Goal: Obtain resource: Obtain resource

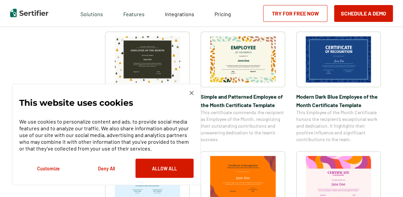
scroll to position [236, 0]
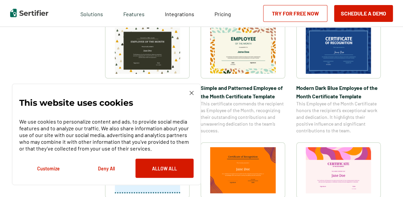
click at [192, 93] on img at bounding box center [191, 93] width 4 height 4
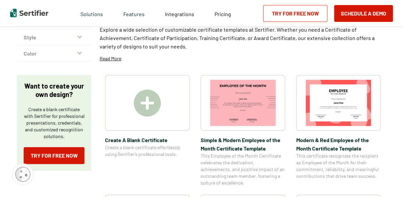
scroll to position [101, 0]
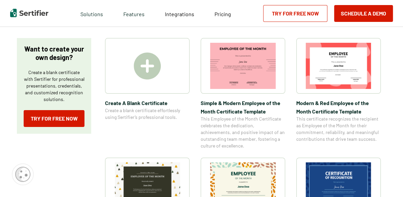
click at [140, 102] on span "Create A Blank Certificate" at bounding box center [147, 103] width 84 height 8
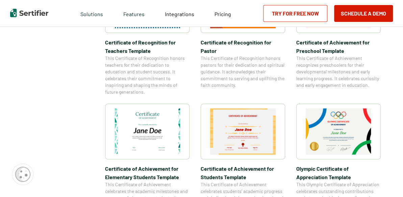
scroll to position [405, 0]
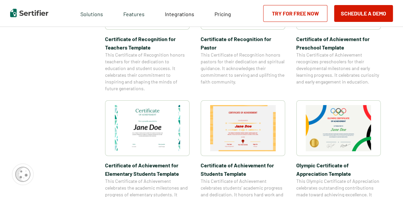
click at [147, 128] on img at bounding box center [147, 128] width 65 height 46
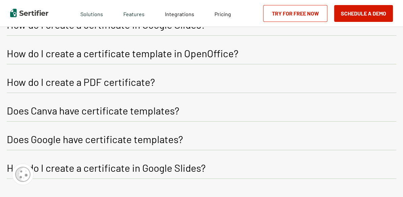
scroll to position [940, 0]
click at [131, 76] on p "How do I create a PDF certificate?" at bounding box center [81, 82] width 148 height 12
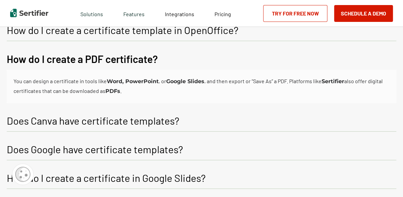
scroll to position [973, 0]
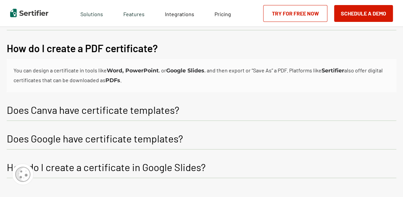
click at [103, 139] on p "Does Google have certificate templates?" at bounding box center [95, 139] width 176 height 12
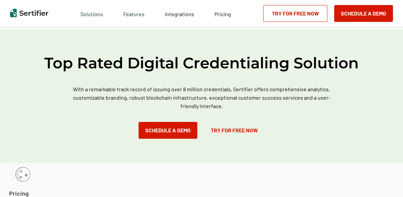
scroll to position [1075, 0]
